Goal: Navigation & Orientation: Find specific page/section

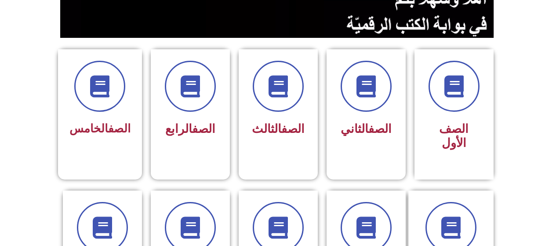
scroll to position [205, 0]
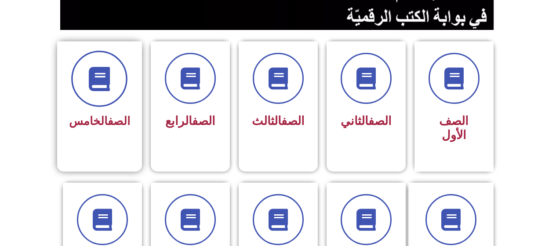
click at [101, 98] on span at bounding box center [99, 79] width 56 height 56
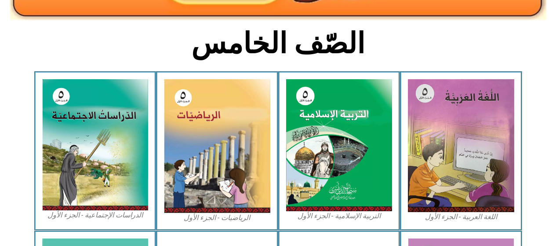
scroll to position [206, 0]
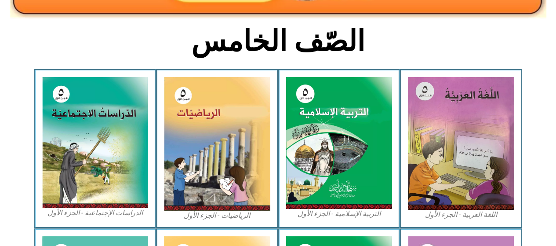
click at [453, 127] on img at bounding box center [461, 143] width 106 height 133
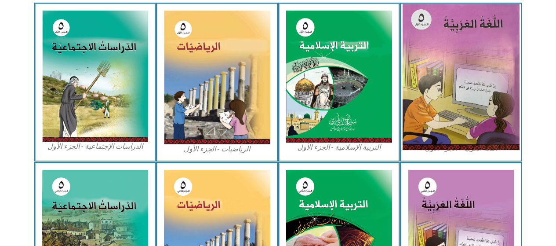
scroll to position [270, 0]
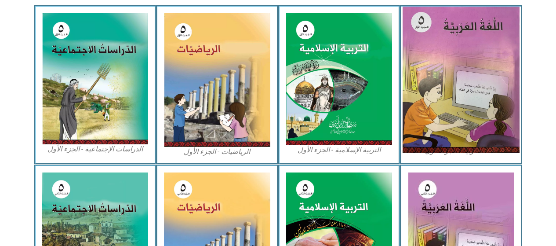
click at [434, 92] on img at bounding box center [460, 80] width 117 height 146
click at [426, 90] on img at bounding box center [460, 80] width 117 height 146
click at [431, 94] on img at bounding box center [460, 80] width 117 height 146
click at [435, 86] on img at bounding box center [460, 80] width 117 height 146
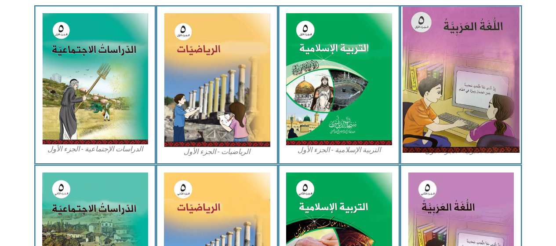
click at [437, 83] on img at bounding box center [460, 80] width 117 height 146
click at [442, 81] on img at bounding box center [460, 80] width 117 height 146
click at [438, 75] on img at bounding box center [460, 80] width 117 height 146
click at [441, 80] on img at bounding box center [460, 80] width 117 height 146
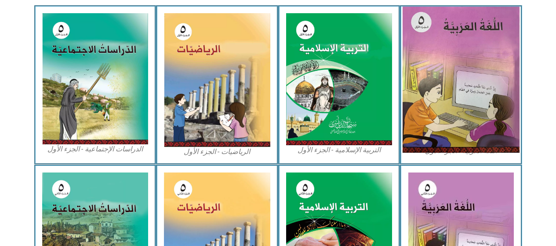
click at [441, 80] on img at bounding box center [460, 80] width 117 height 146
click at [445, 82] on img at bounding box center [460, 80] width 117 height 146
click at [437, 95] on img at bounding box center [460, 80] width 117 height 146
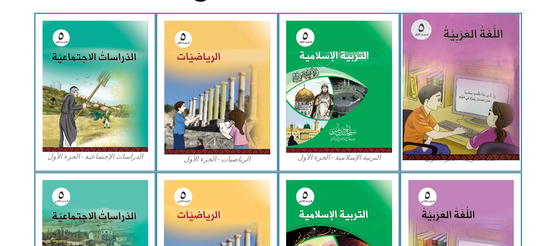
scroll to position [254, 0]
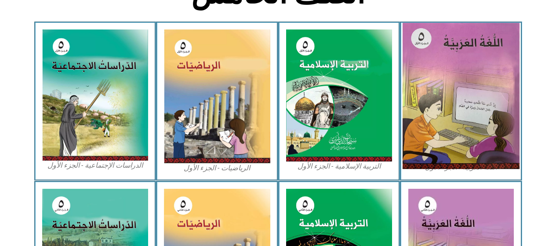
click at [424, 109] on img at bounding box center [460, 96] width 117 height 146
click at [427, 128] on img at bounding box center [460, 96] width 117 height 146
click at [427, 125] on img at bounding box center [460, 96] width 117 height 146
click at [428, 139] on img at bounding box center [460, 96] width 117 height 146
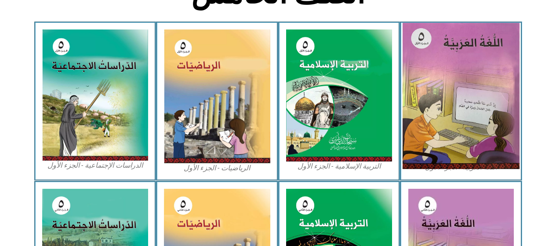
click at [430, 132] on img at bounding box center [460, 96] width 117 height 146
click at [432, 130] on img at bounding box center [460, 96] width 117 height 146
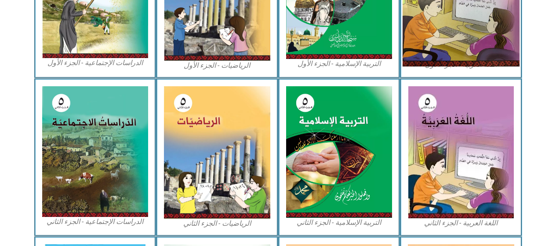
scroll to position [356, 0]
click at [451, 147] on img at bounding box center [460, 152] width 105 height 132
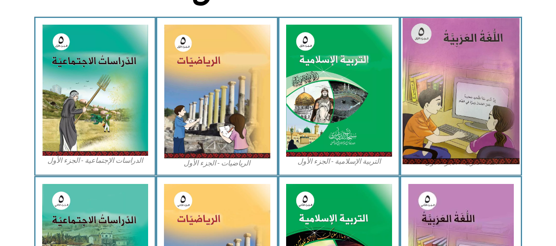
scroll to position [260, 0]
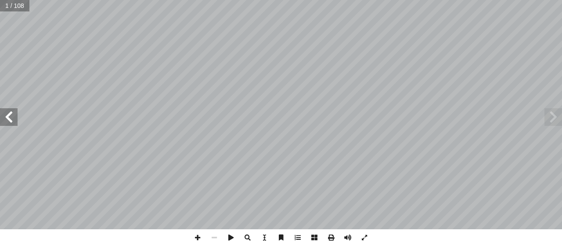
click at [550, 119] on span at bounding box center [554, 117] width 18 height 18
click at [551, 120] on span at bounding box center [554, 117] width 18 height 18
click at [9, 116] on span at bounding box center [9, 117] width 18 height 18
click at [7, 119] on span at bounding box center [9, 117] width 18 height 18
click at [7, 116] on span at bounding box center [9, 117] width 18 height 18
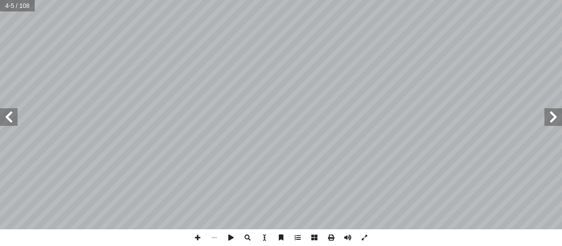
click at [7, 116] on span at bounding box center [9, 117] width 18 height 18
click at [10, 115] on span at bounding box center [9, 117] width 18 height 18
